Goal: Book appointment/travel/reservation

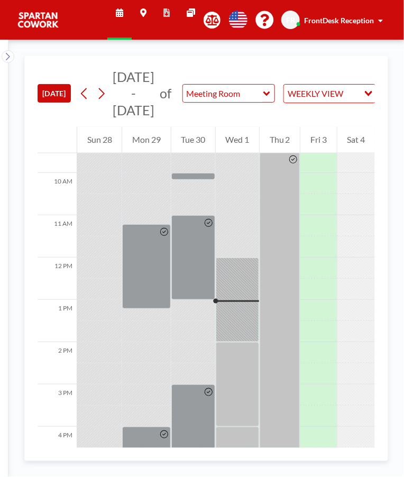
scroll to position [408, 0]
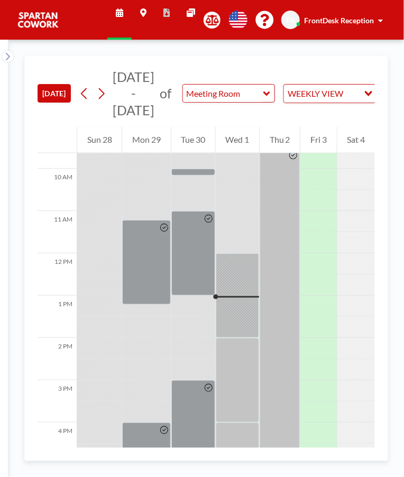
click at [241, 266] on div at bounding box center [237, 295] width 43 height 85
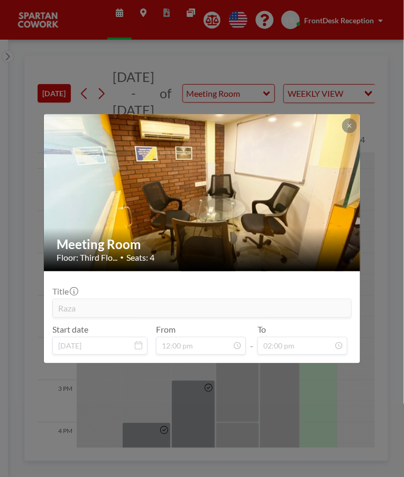
click at [348, 124] on icon at bounding box center [349, 126] width 6 height 6
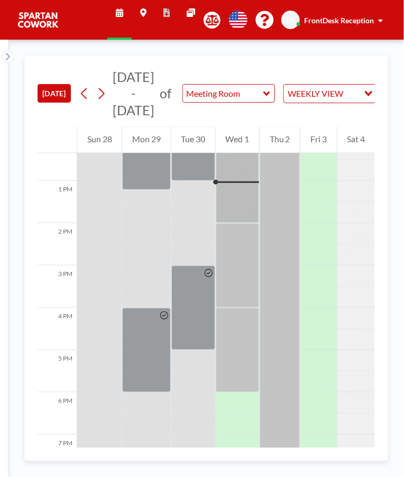
scroll to position [523, 0]
click at [247, 251] on div at bounding box center [237, 265] width 43 height 85
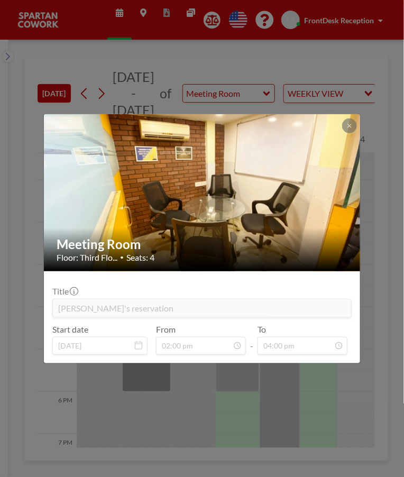
click at [356, 118] on div at bounding box center [349, 125] width 15 height 15
click at [348, 126] on icon at bounding box center [349, 126] width 6 height 6
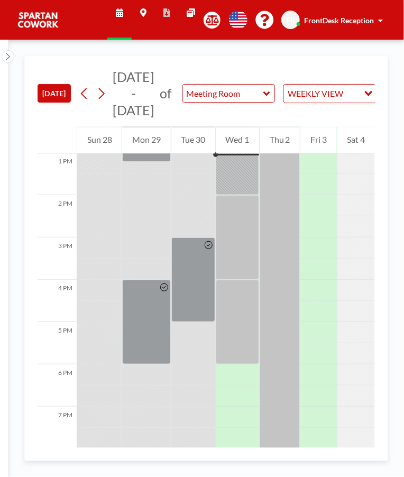
scroll to position [556, 0]
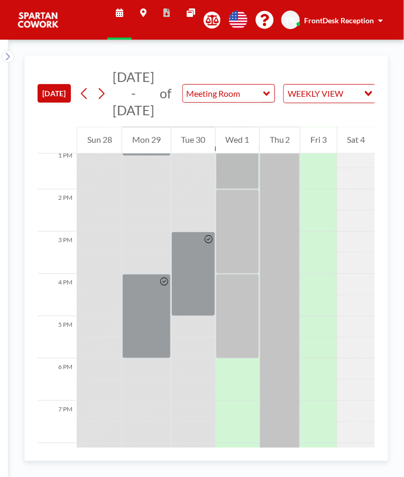
click at [239, 311] on div at bounding box center [237, 316] width 43 height 85
